Goal: Information Seeking & Learning: Learn about a topic

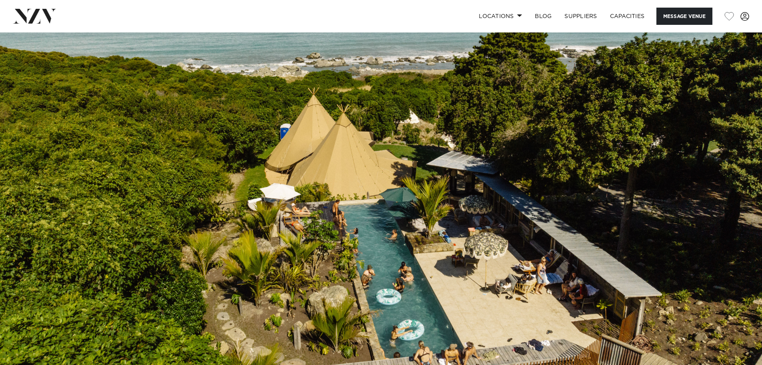
click at [747, 183] on img at bounding box center [381, 210] width 762 height 357
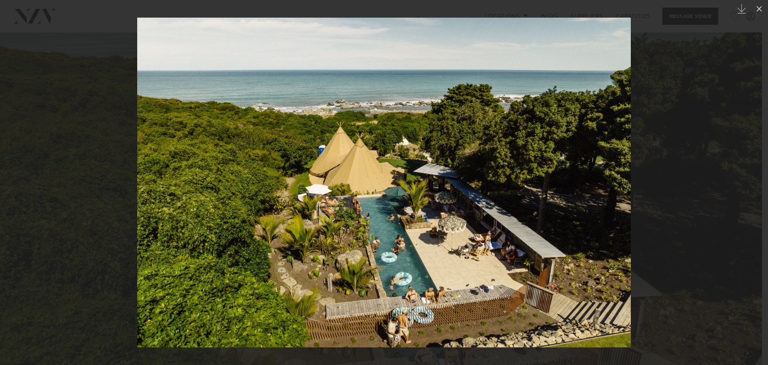
click at [707, 173] on div at bounding box center [384, 182] width 768 height 365
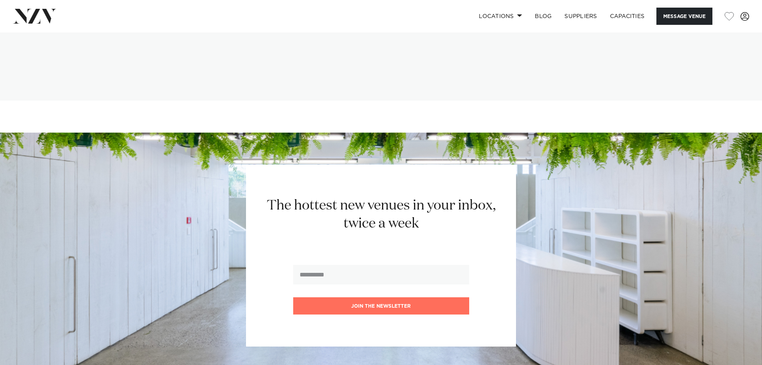
scroll to position [1320, 0]
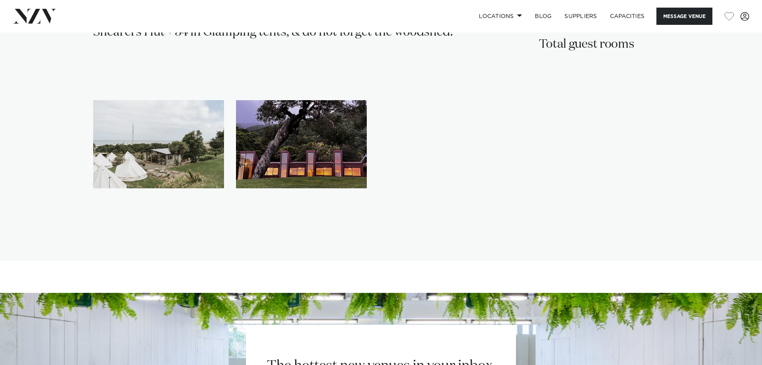
click at [286, 166] on img "2 / 2" at bounding box center [301, 144] width 131 height 88
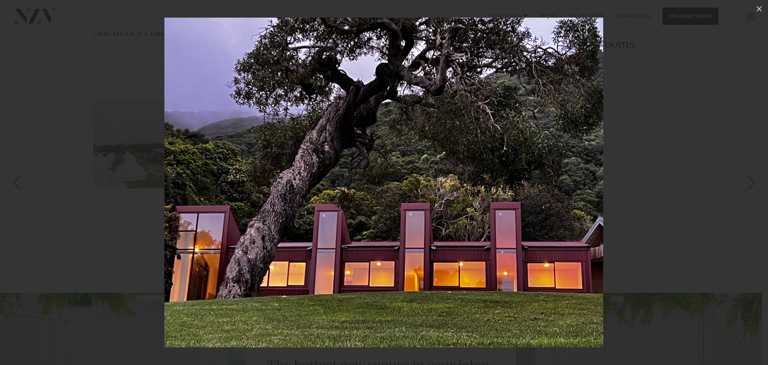
click at [719, 208] on div at bounding box center [384, 182] width 768 height 365
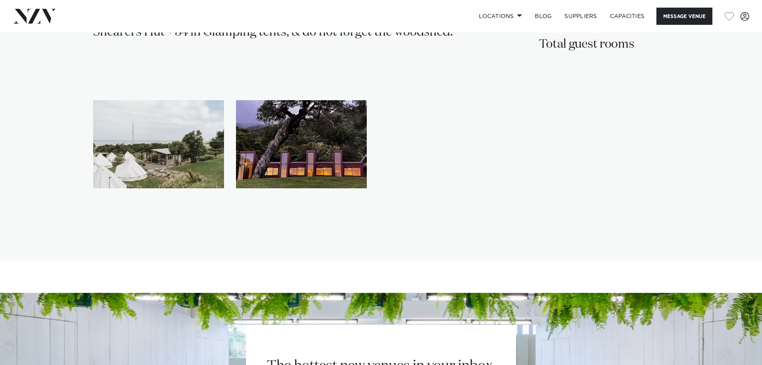
click at [150, 162] on img "1 / 2" at bounding box center [158, 144] width 131 height 88
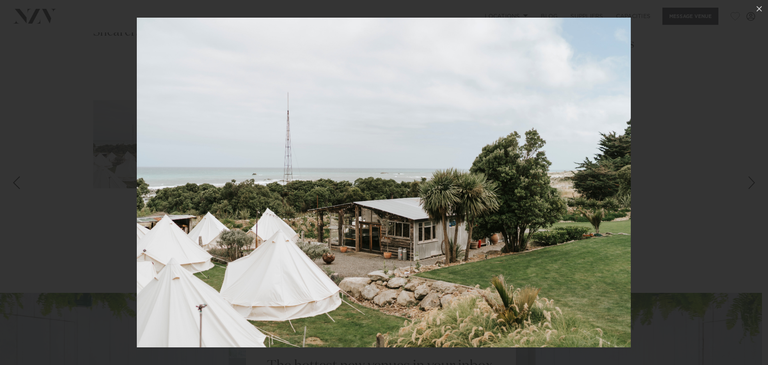
click at [35, 206] on div at bounding box center [384, 182] width 768 height 365
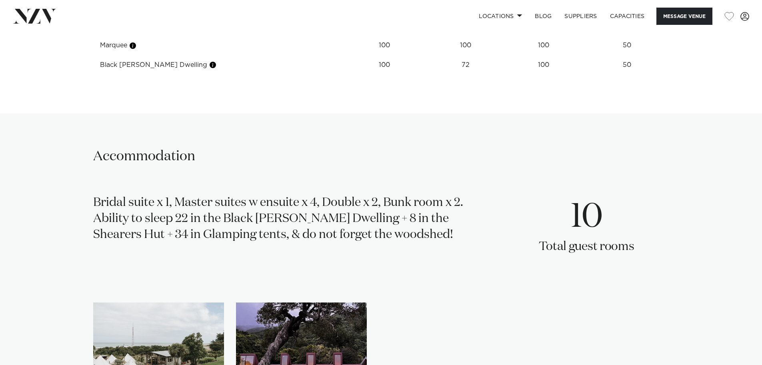
scroll to position [1120, 0]
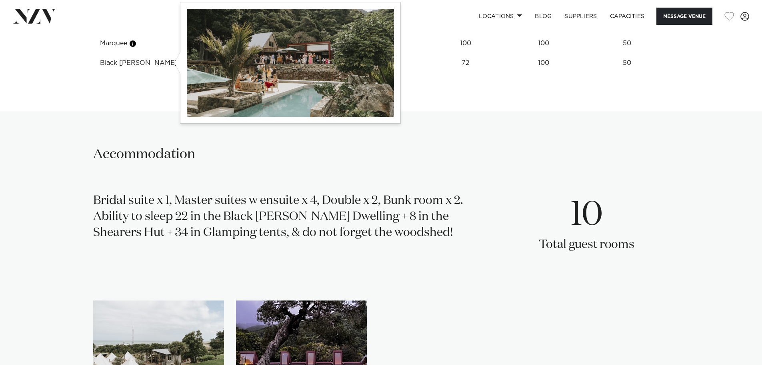
click at [209, 64] on button "button" at bounding box center [213, 63] width 8 height 8
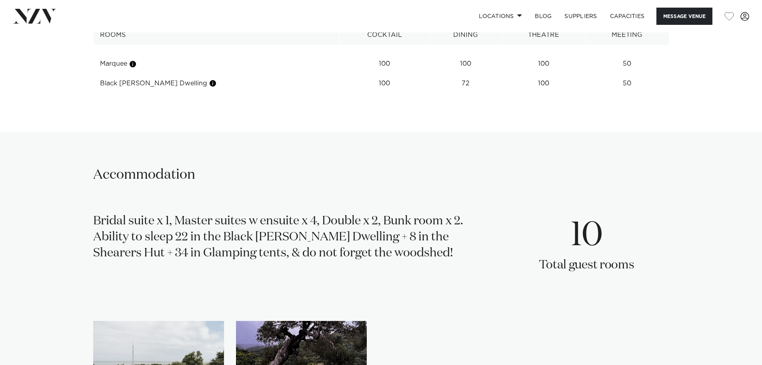
scroll to position [1080, 0]
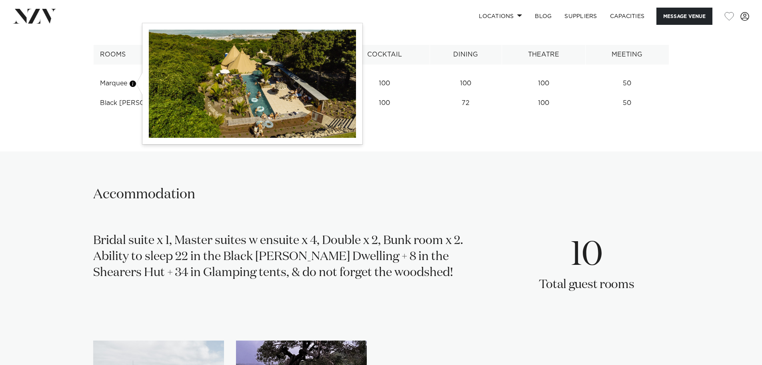
click at [134, 82] on button "button" at bounding box center [133, 84] width 8 height 8
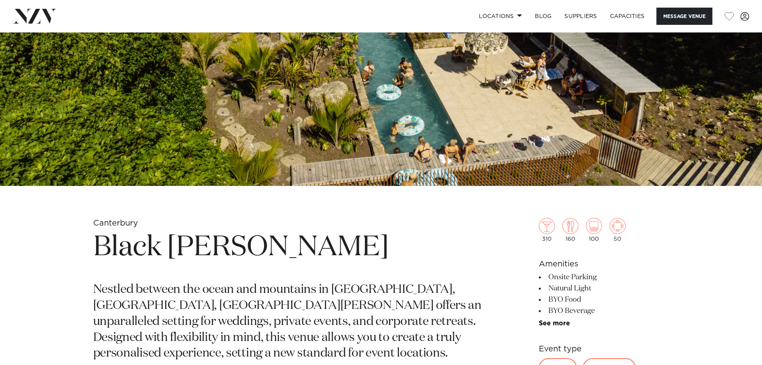
scroll to position [240, 0]
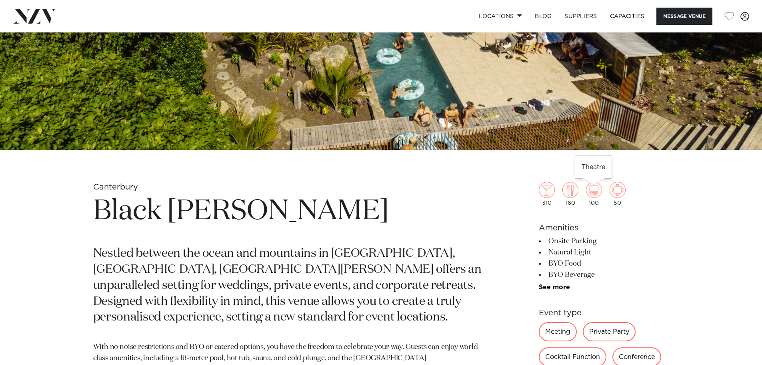
click at [599, 192] on img at bounding box center [594, 190] width 16 height 16
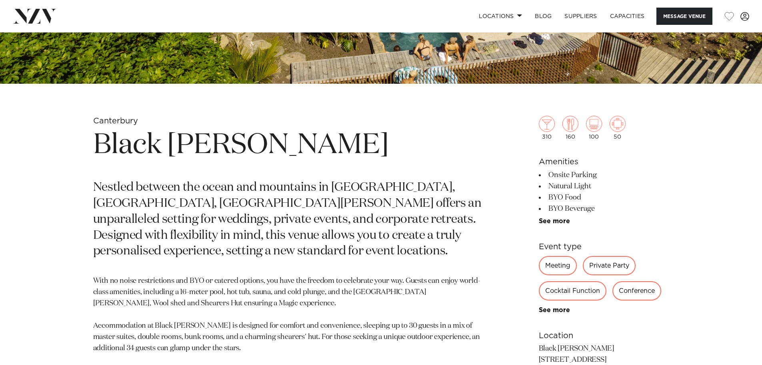
scroll to position [320, 0]
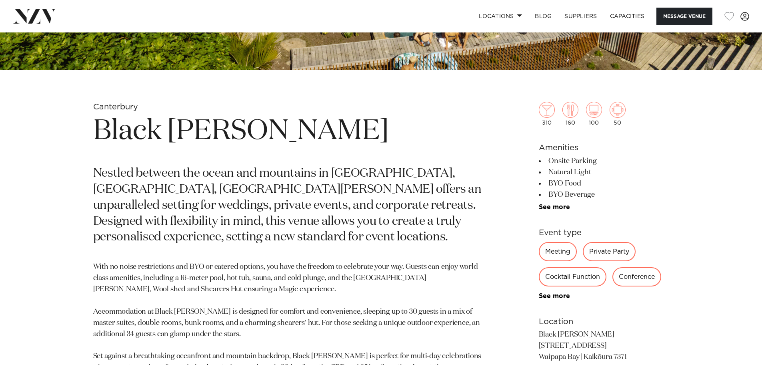
drag, startPoint x: 555, startPoint y: 232, endPoint x: 542, endPoint y: 210, distance: 24.9
click at [542, 210] on link "See more" at bounding box center [570, 207] width 62 height 6
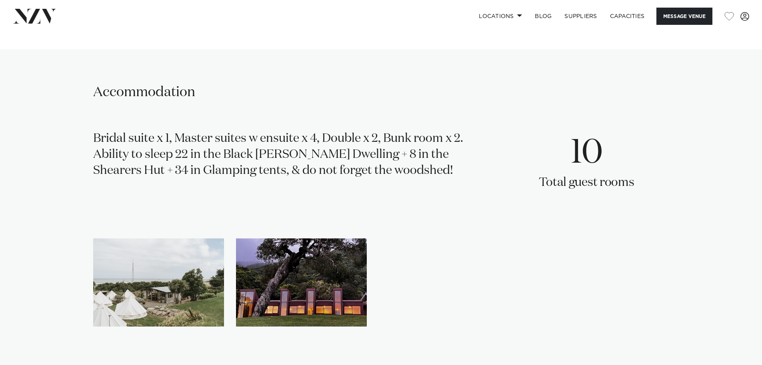
scroll to position [1440, 0]
drag, startPoint x: 106, startPoint y: 150, endPoint x: 469, endPoint y: 145, distance: 363.0
click at [469, 145] on div "Bridal suite x 1, Master suites w ensuite x 4, Double x 2, Bunk room x 2. Abili…" at bounding box center [287, 165] width 389 height 70
click at [381, 173] on div "Bridal suite x 1, Master suites w ensuite x 4, Double x 2, Bunk room x 2. Abili…" at bounding box center [287, 165] width 389 height 70
click at [690, 134] on div "Accommodation Bridal suite x 1, Master suites w ensuite x 4, Double x 2, Bunk r…" at bounding box center [381, 224] width 681 height 282
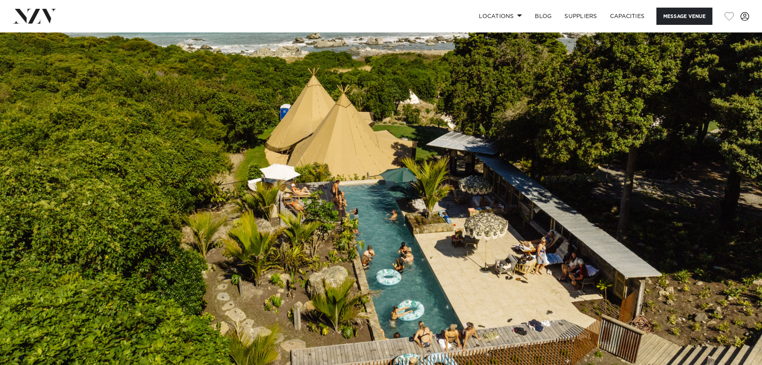
scroll to position [0, 0]
